Goal: Check status: Check status

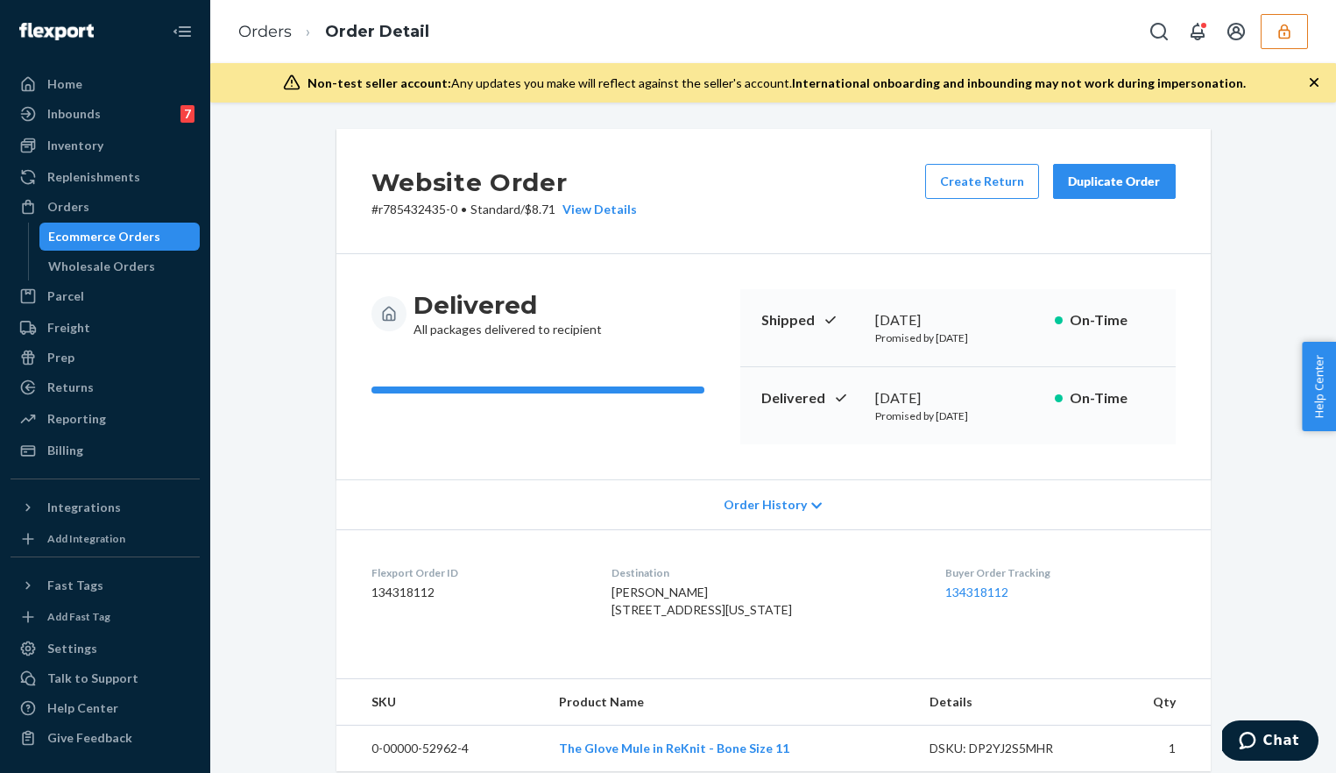
click at [1311, 28] on div "Orders Order Detail" at bounding box center [773, 31] width 1126 height 63
click at [1290, 35] on icon "button" at bounding box center [1285, 32] width 18 height 18
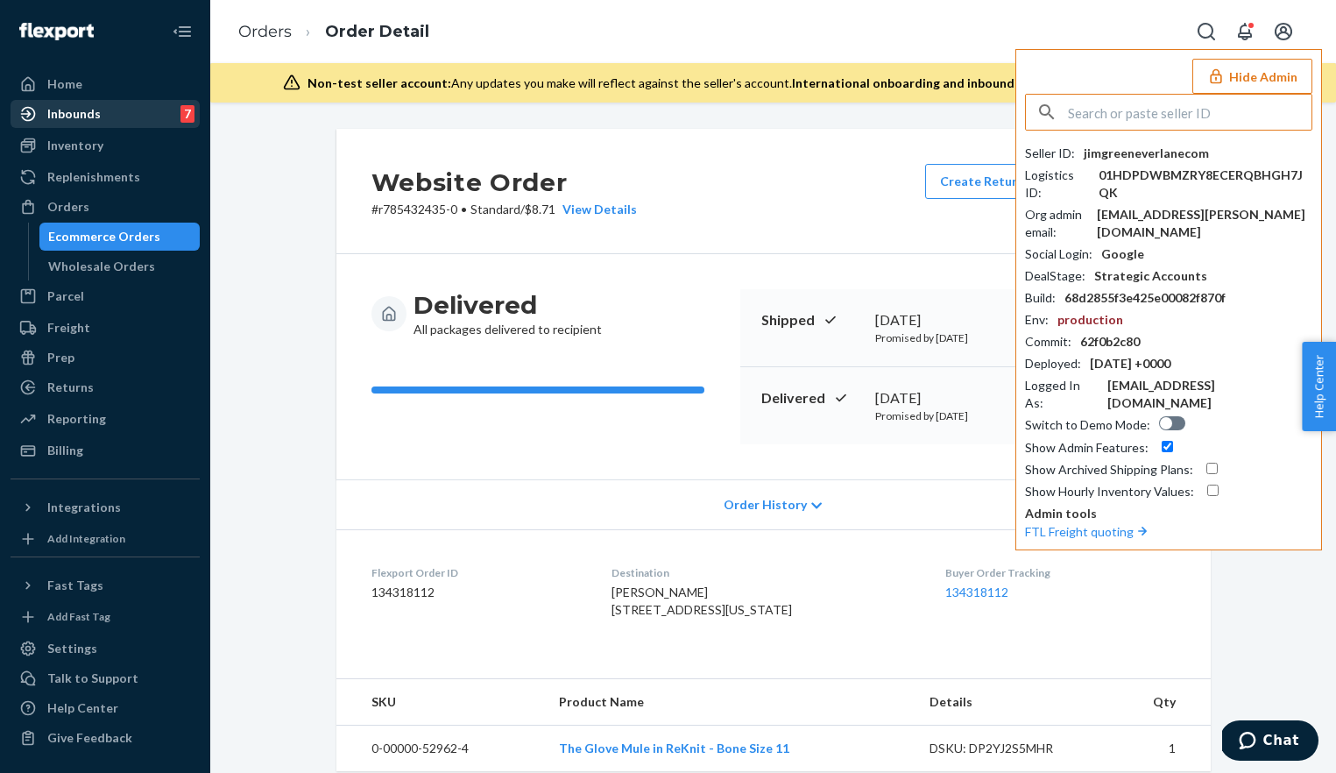
click at [139, 102] on div "Inbounds 7" at bounding box center [105, 114] width 186 height 25
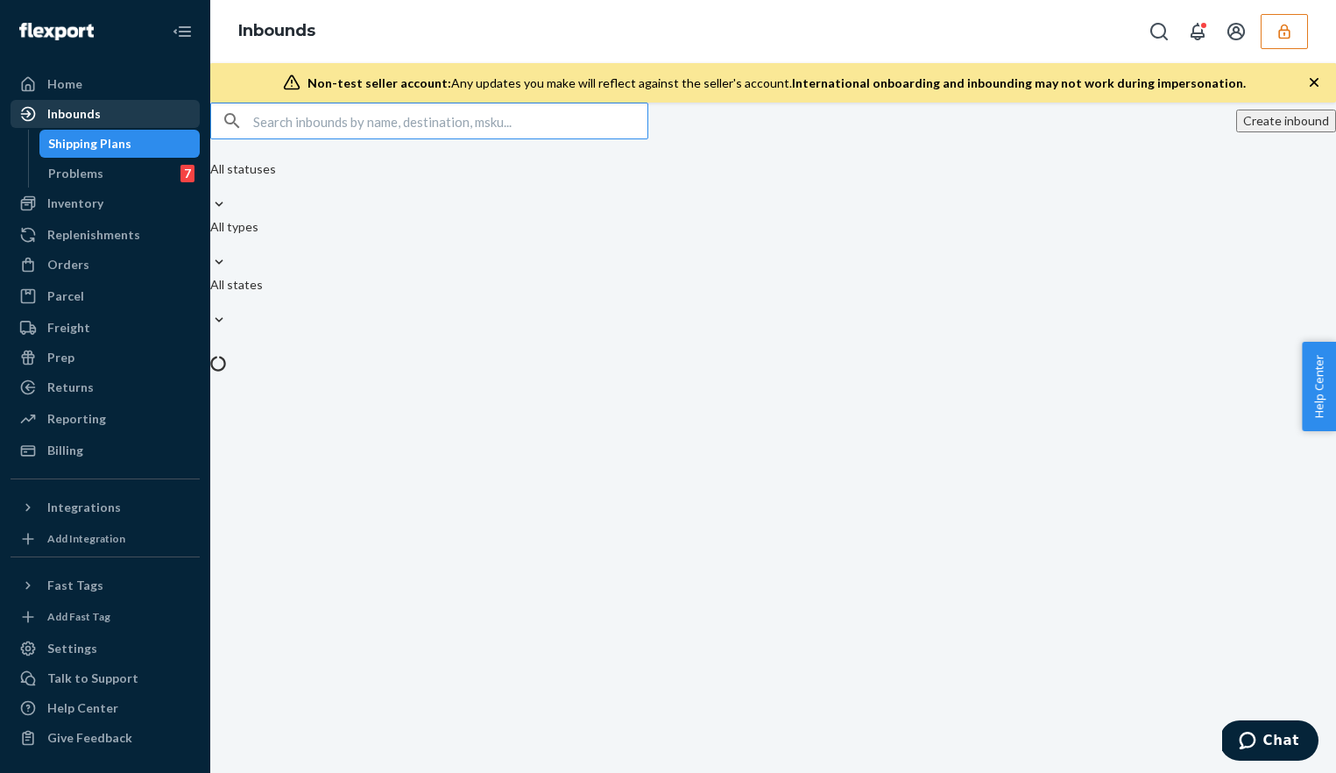
click at [112, 103] on div "Inbounds" at bounding box center [105, 114] width 186 height 25
click at [407, 131] on input "text" at bounding box center [450, 120] width 394 height 35
paste input "PP1829112929"
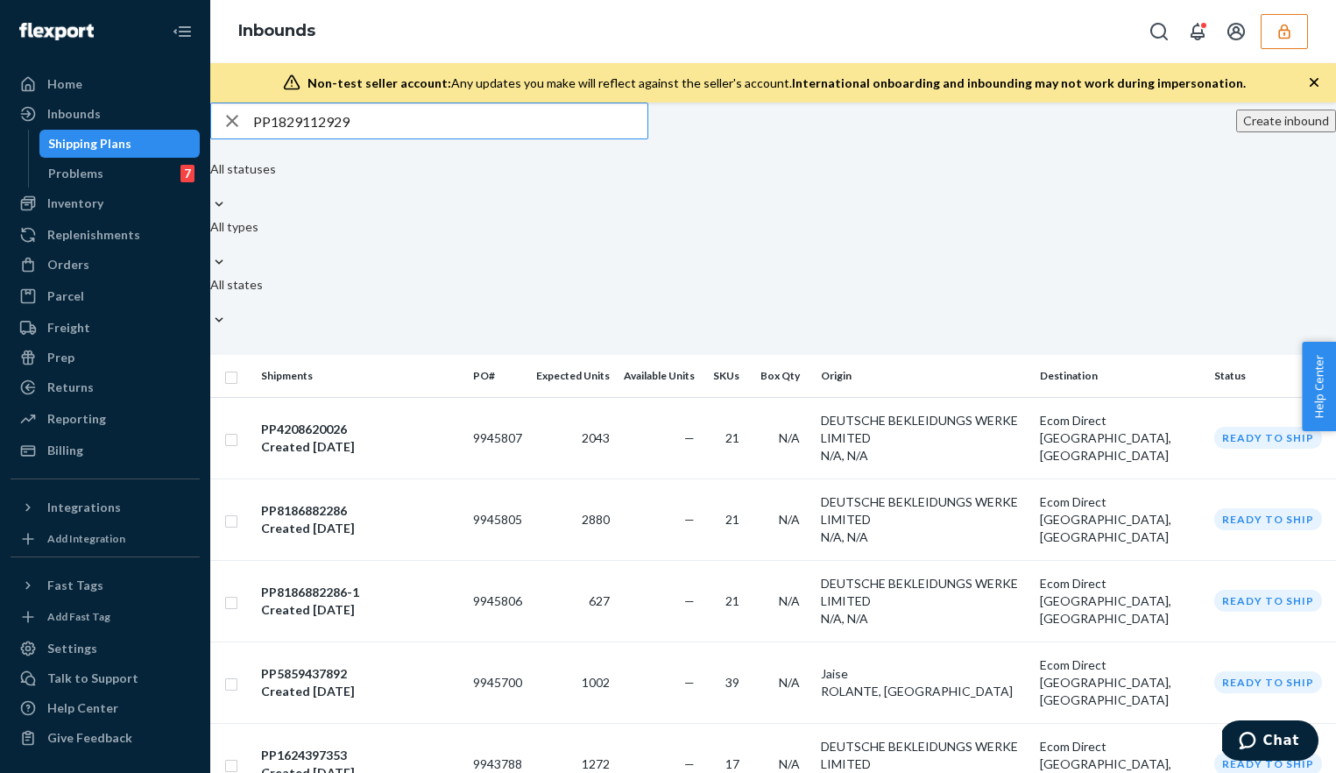
click at [484, 138] on input "PP1829112929" at bounding box center [450, 120] width 394 height 35
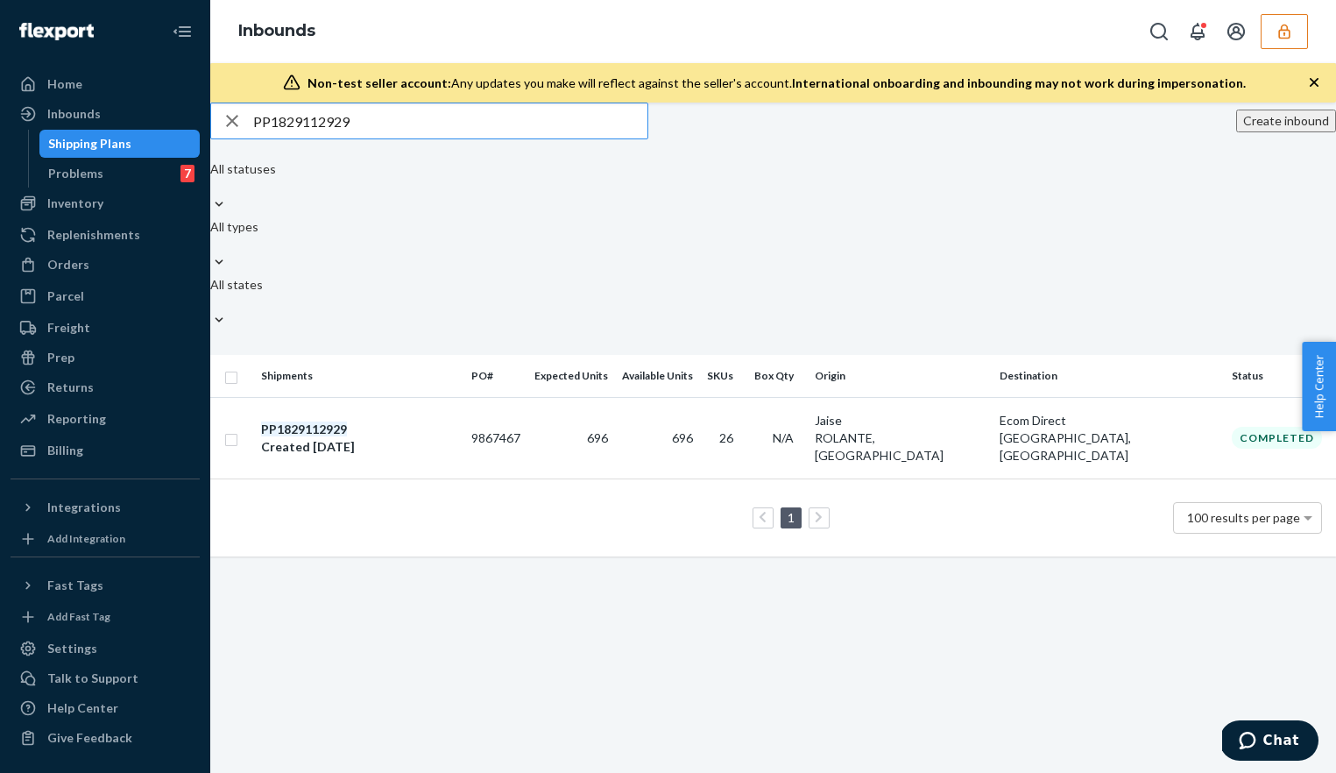
click at [383, 138] on input "PP1829112929" at bounding box center [450, 120] width 394 height 35
paste input "2669197618"
type input "PP2669197618"
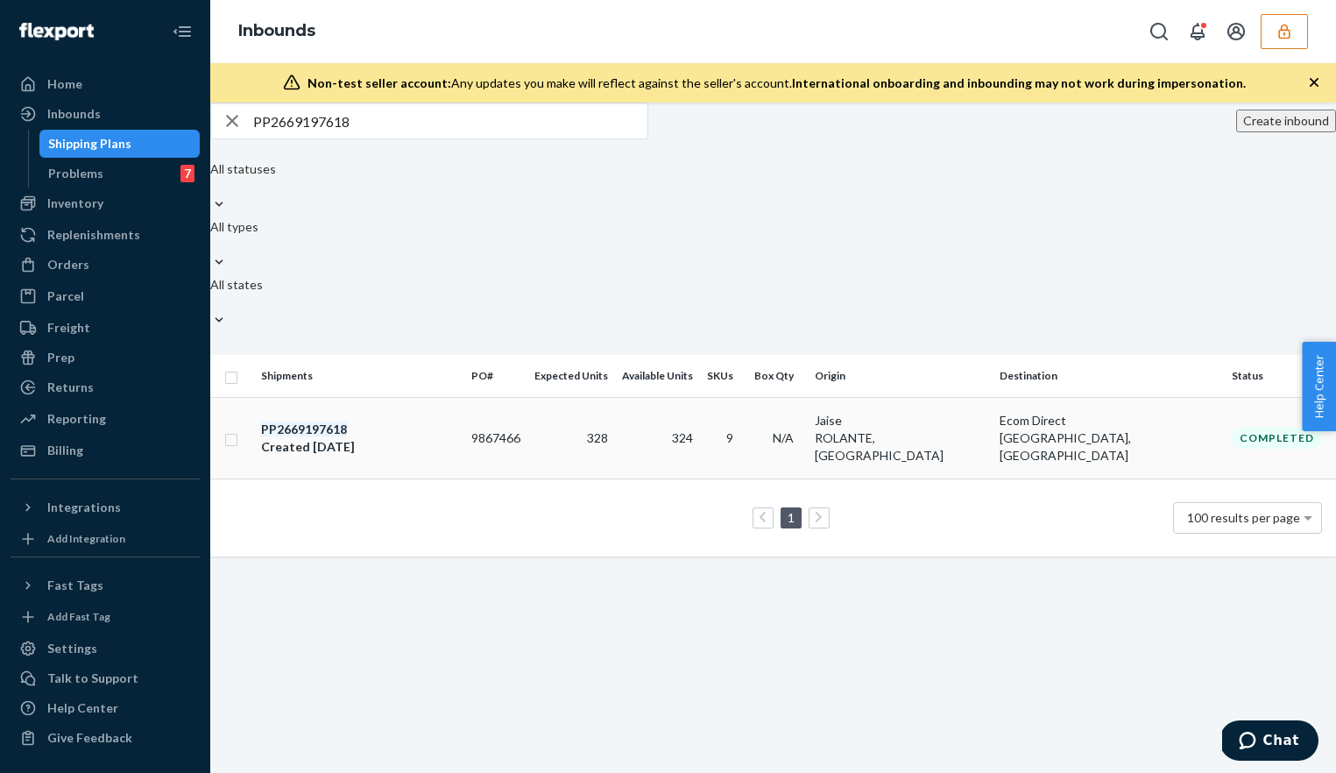
click at [366, 397] on td "PP2669197618 Created [DATE]" at bounding box center [359, 437] width 210 height 81
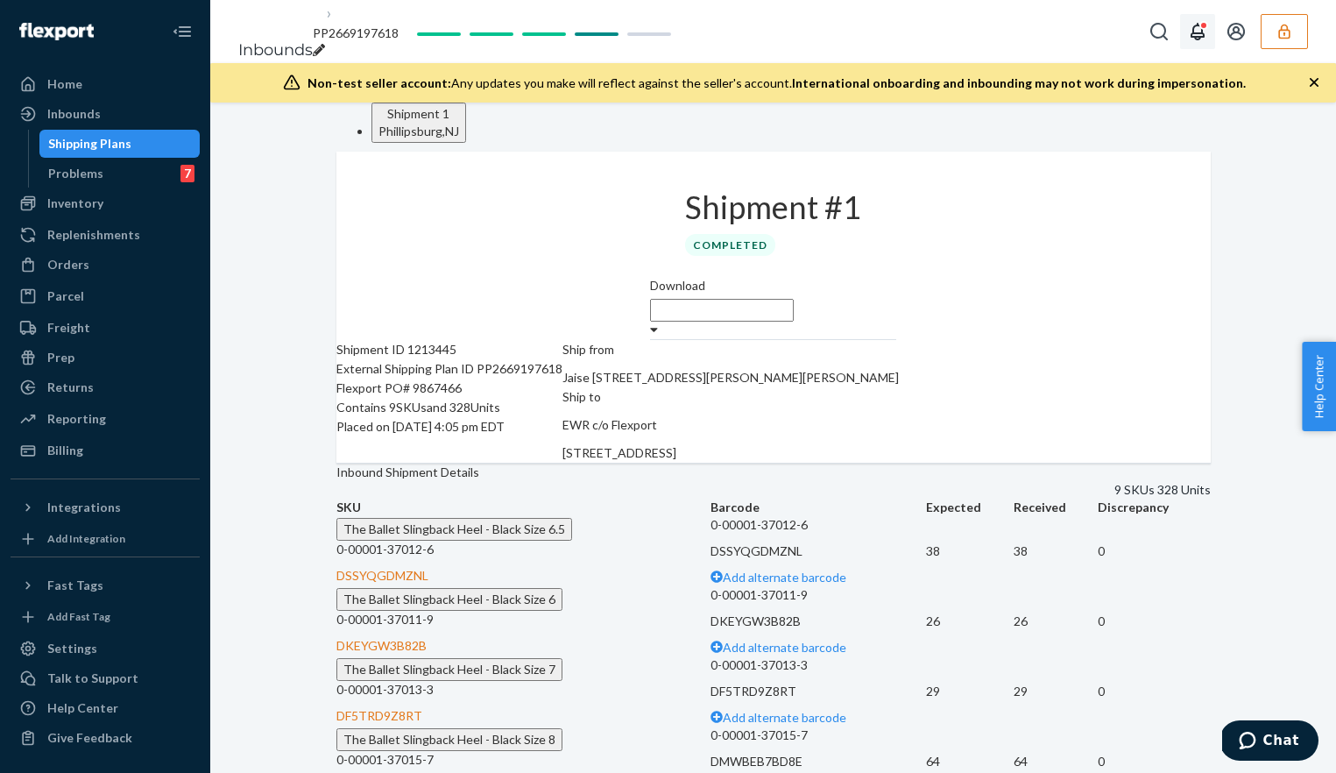
click at [1263, 29] on button "button" at bounding box center [1284, 31] width 47 height 35
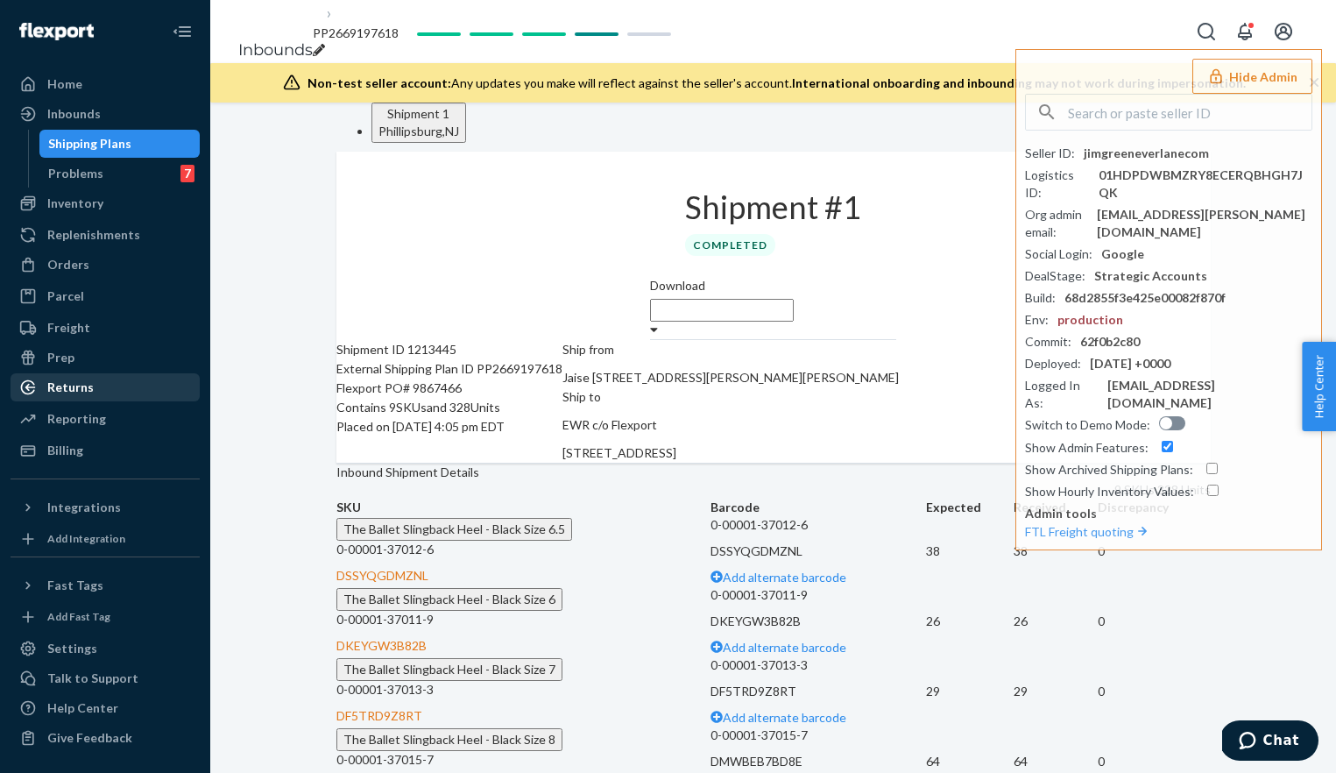
click at [103, 399] on div "Returns" at bounding box center [105, 387] width 186 height 25
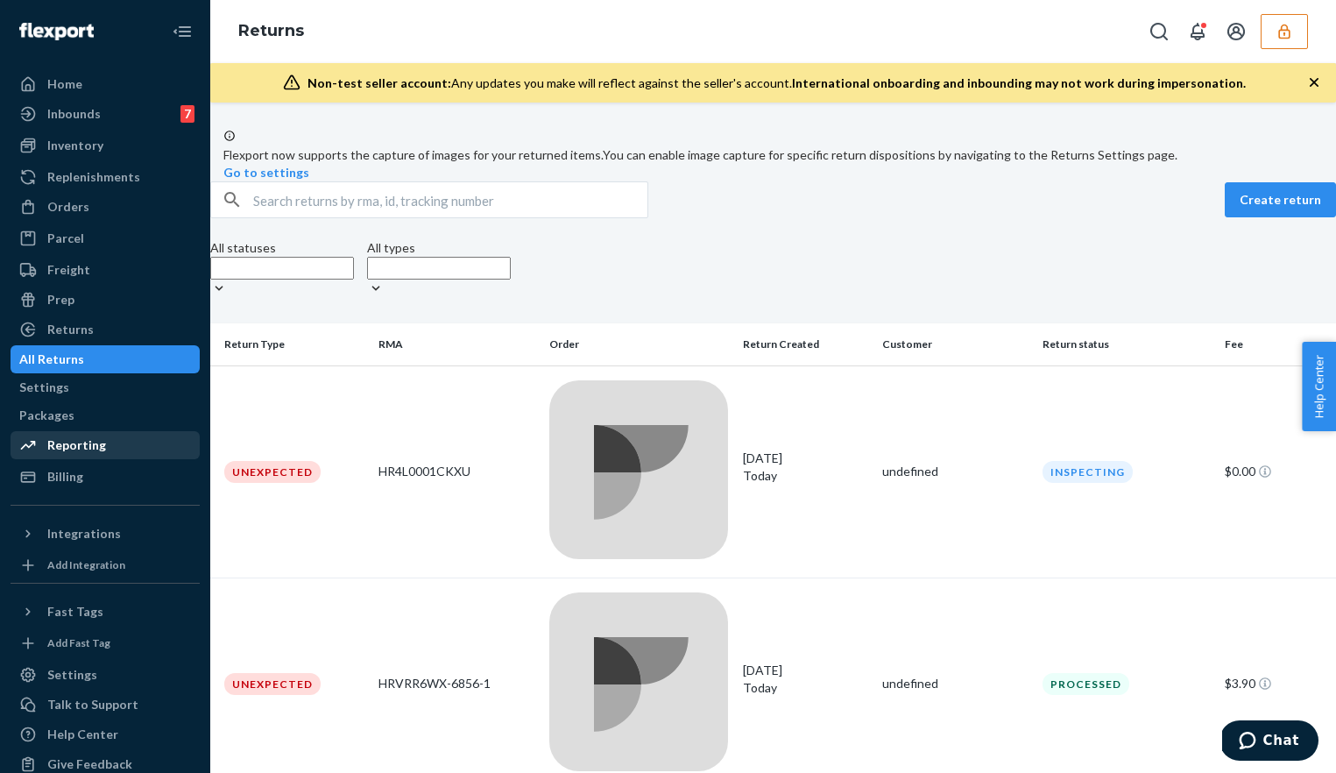
click at [97, 443] on div "Reporting" at bounding box center [76, 445] width 59 height 18
